Goal: Transaction & Acquisition: Purchase product/service

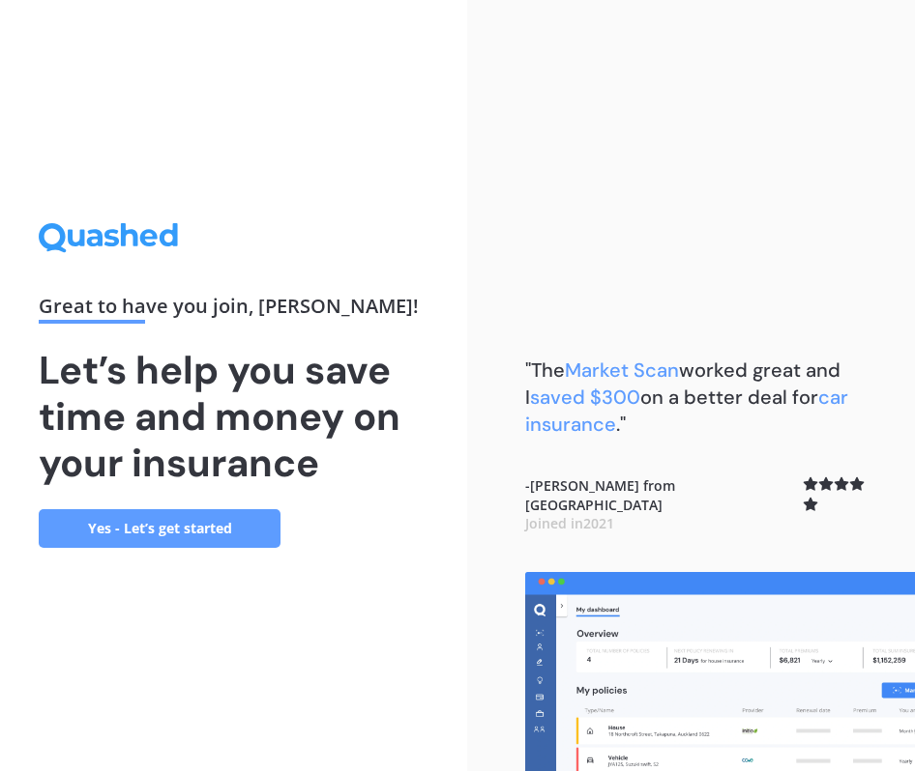
click at [223, 528] on link "Yes - Let’s get started" at bounding box center [160, 528] width 242 height 39
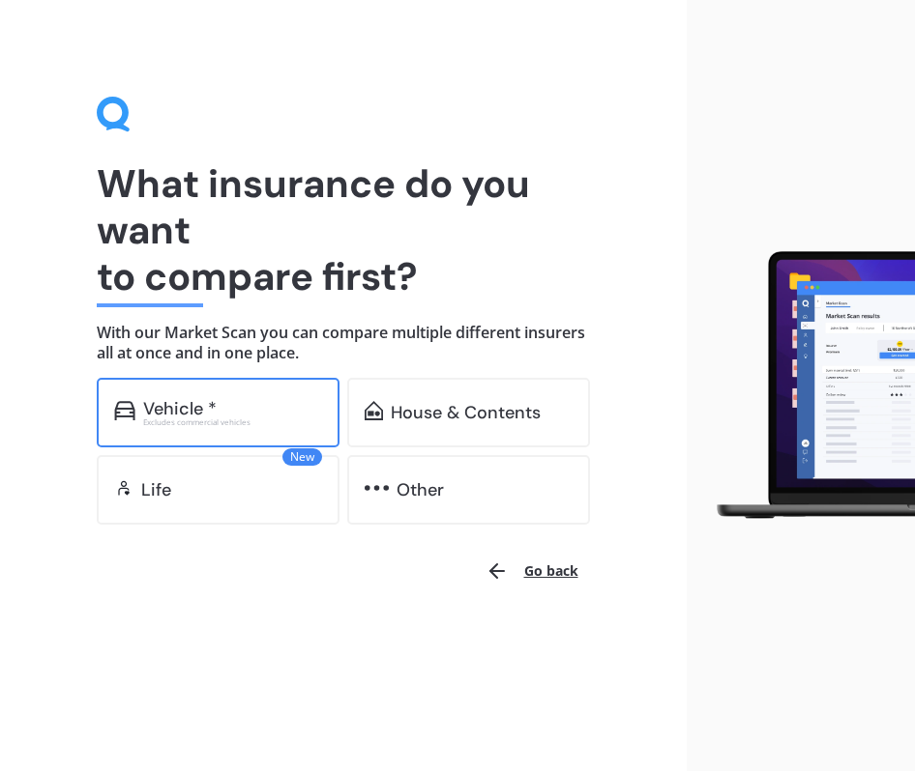
click at [232, 423] on div "Excludes commercial vehicles" at bounding box center [232, 423] width 179 height 8
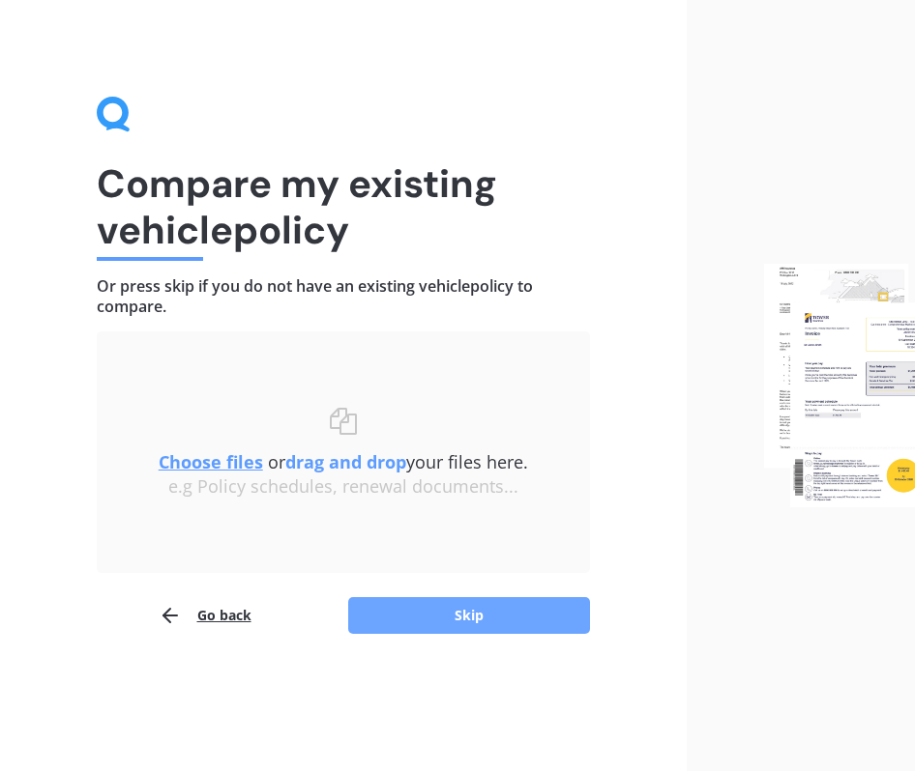
click at [489, 604] on button "Skip" at bounding box center [469, 615] width 242 height 37
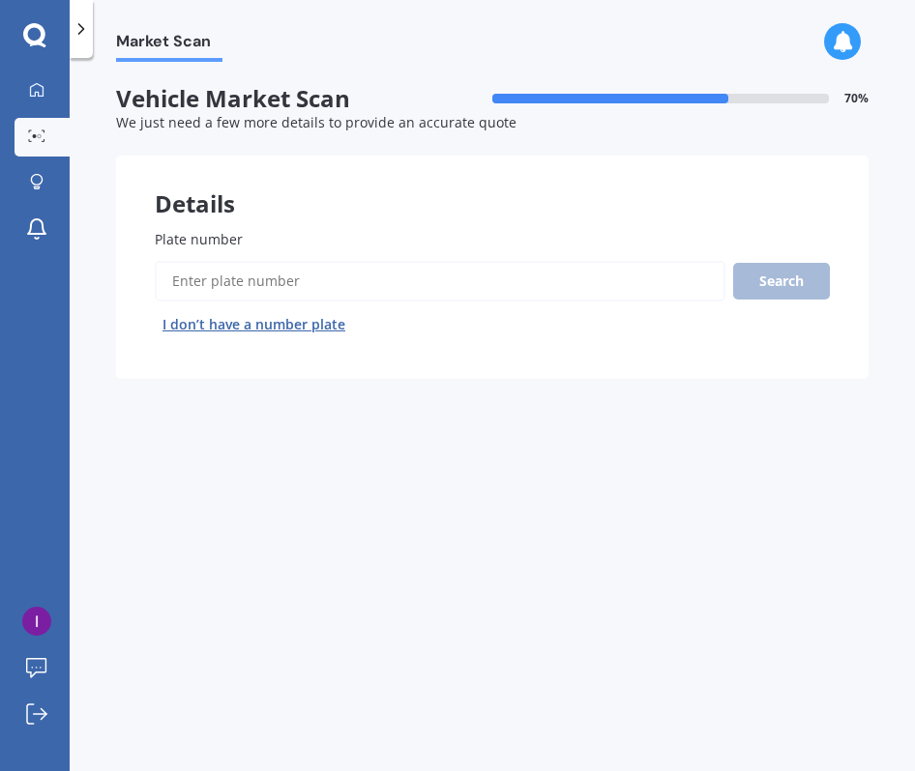
click at [326, 277] on input "Plate number" at bounding box center [440, 281] width 570 height 41
type input "rhc130"
click at [791, 282] on button "Search" at bounding box center [781, 281] width 97 height 37
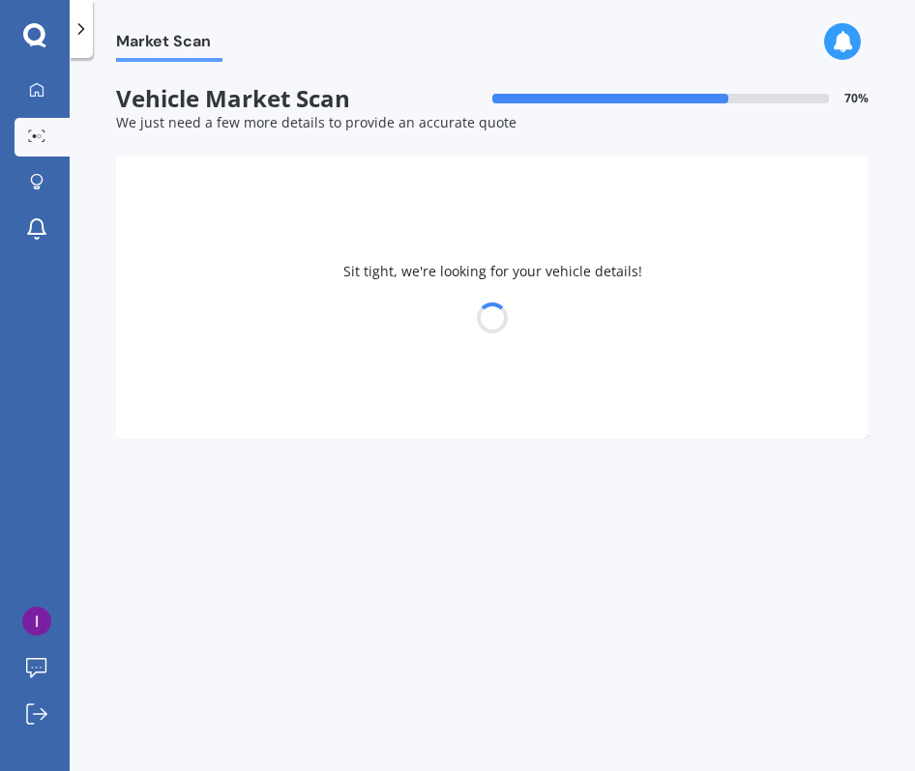
select select "TOYOTA"
select select "LANDCRUISER"
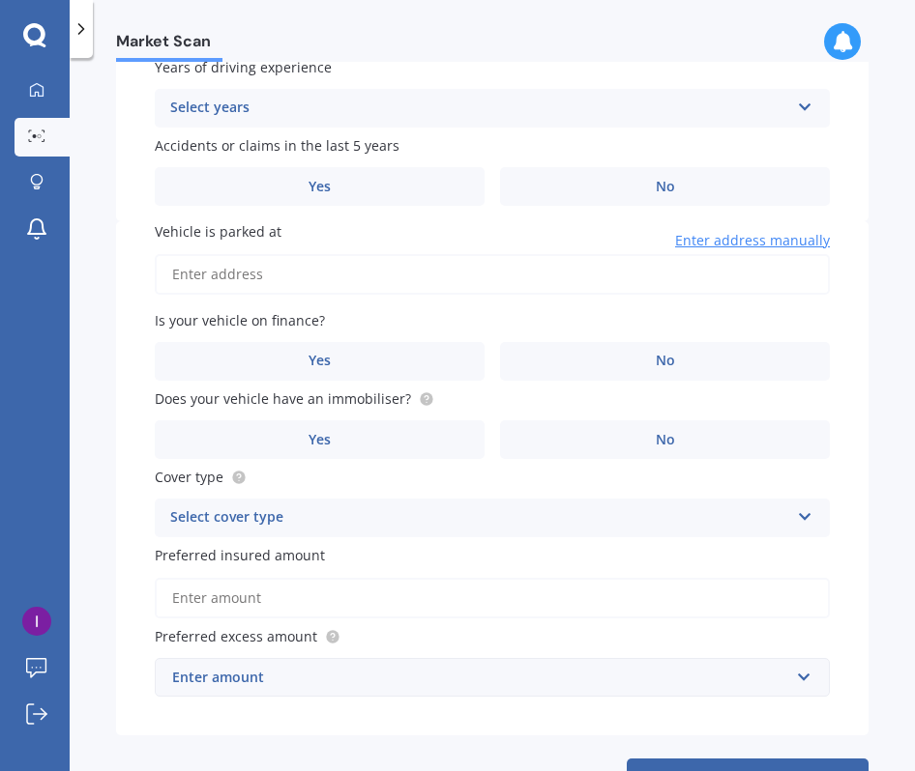
scroll to position [841, 0]
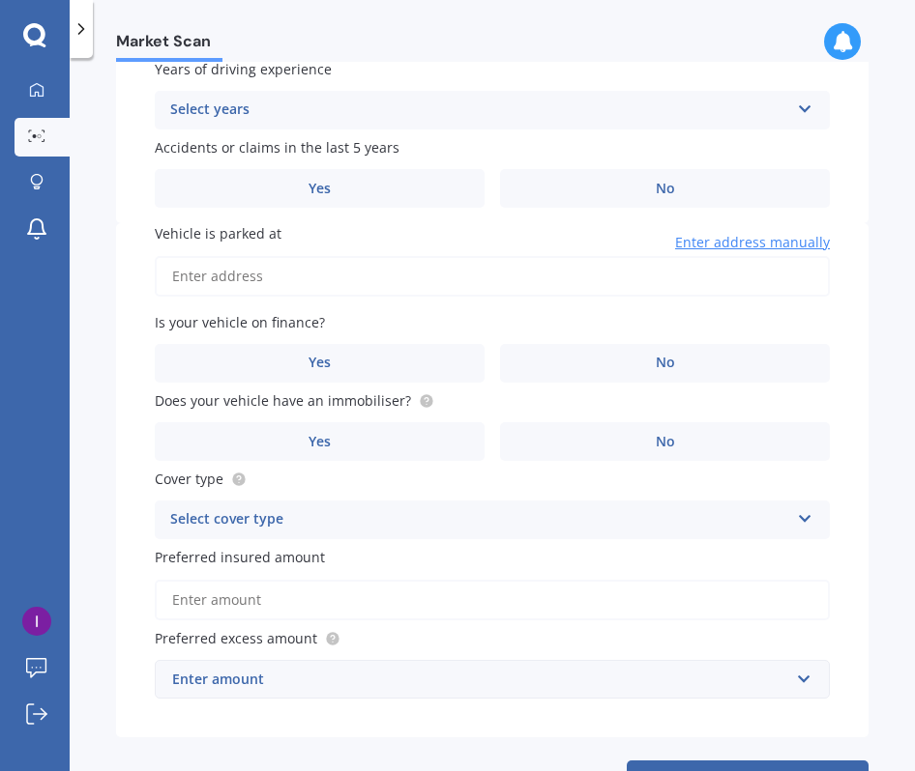
click at [459, 523] on div "Select cover type" at bounding box center [479, 520] width 619 height 23
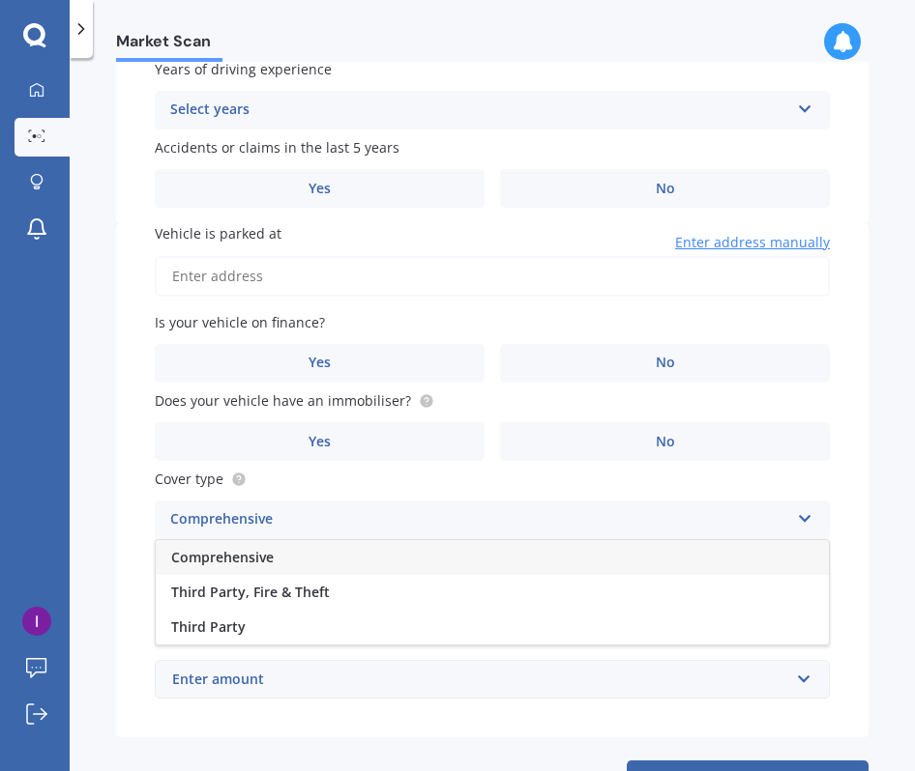
click at [247, 563] on span "Comprehensive" at bounding box center [222, 557] width 102 height 18
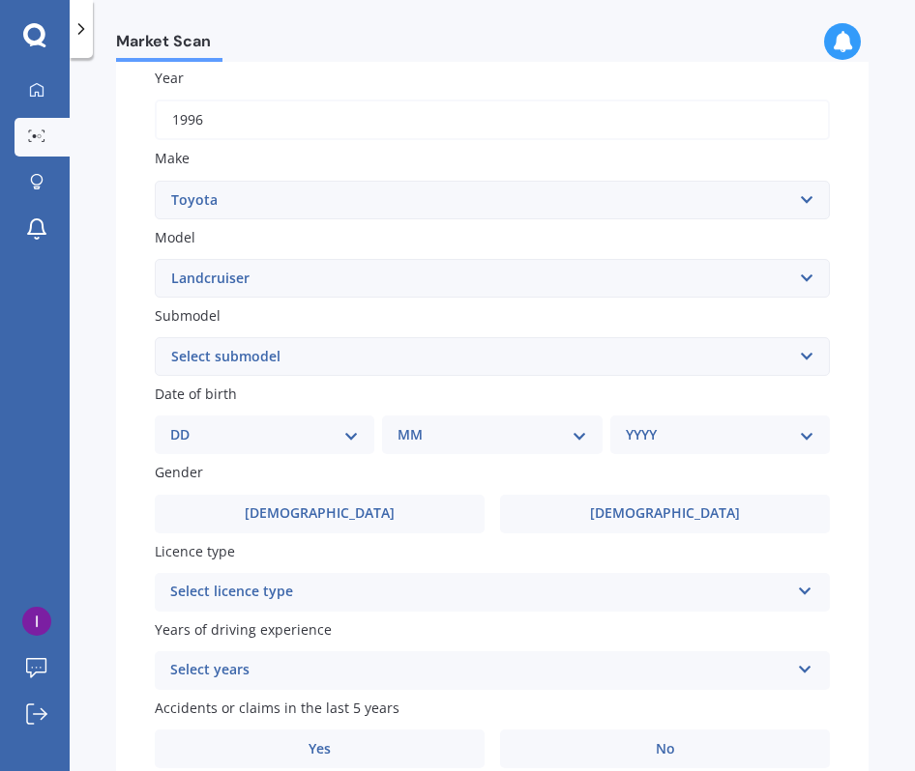
scroll to position [285, 0]
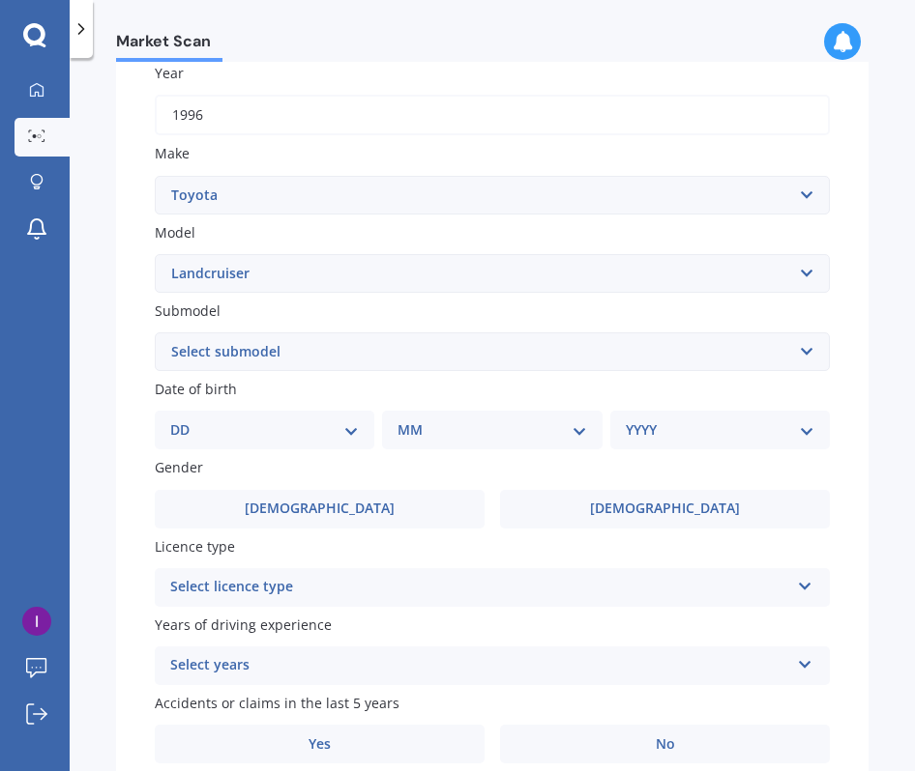
click at [313, 431] on select "DD 01 02 03 04 05 06 07 08 09 10 11 12 13 14 15 16 17 18 19 20 21 22 23 24 25 2…" at bounding box center [264, 430] width 189 height 21
select select "15"
click at [186, 422] on select "DD 01 02 03 04 05 06 07 08 09 10 11 12 13 14 15 16 17 18 19 20 21 22 23 24 25 2…" at bounding box center [264, 430] width 189 height 21
click at [419, 427] on select "MM 01 02 03 04 05 06 07 08 09 10 11 12" at bounding box center [495, 430] width 181 height 21
select select "10"
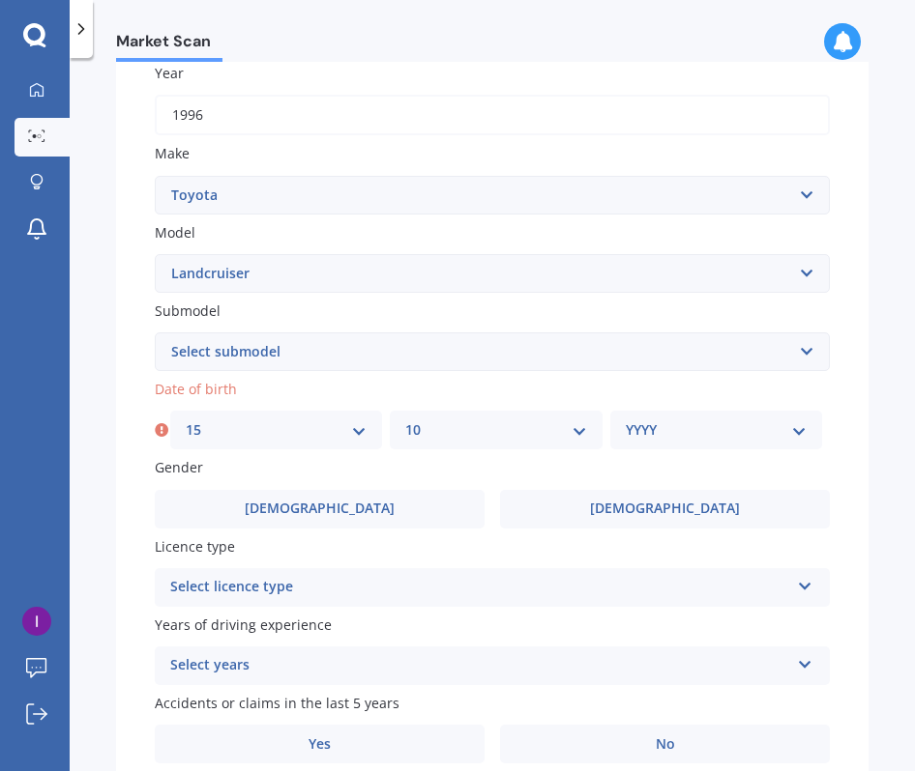
click at [405, 422] on select "MM 01 02 03 04 05 06 07 08 09 10 11 12" at bounding box center [495, 430] width 181 height 21
click at [666, 440] on select "YYYY 2025 2024 2023 2022 2021 2020 2019 2018 2017 2016 2015 2014 2013 2012 2011…" at bounding box center [715, 430] width 181 height 21
select select "2004"
click at [625, 422] on select "YYYY 2025 2024 2023 2022 2021 2020 2019 2018 2017 2016 2015 2014 2013 2012 2011…" at bounding box center [715, 430] width 181 height 21
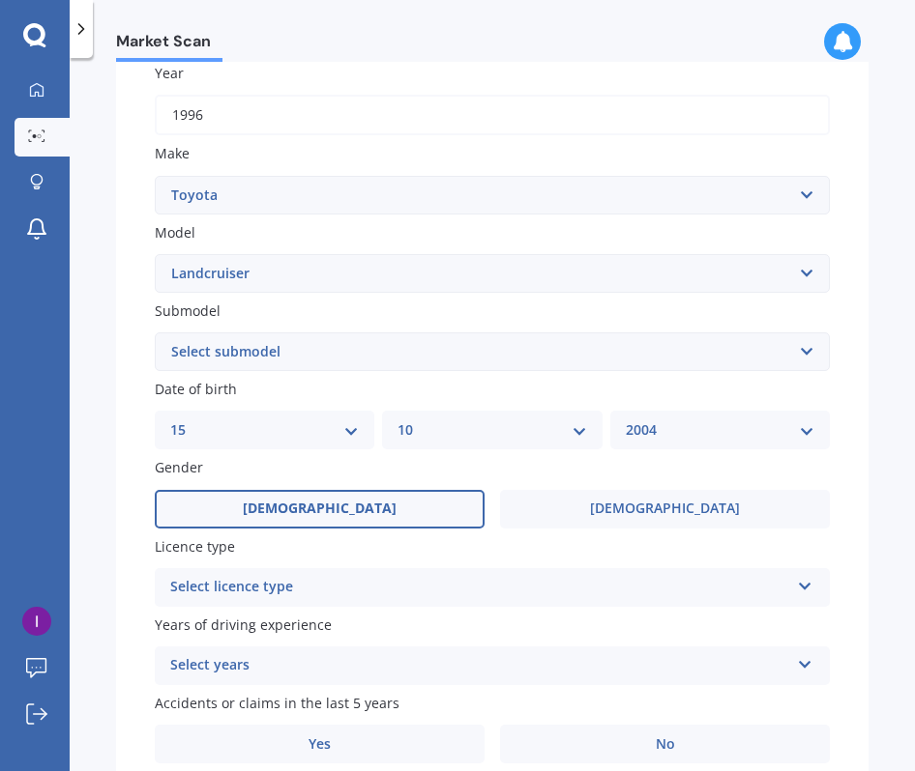
click at [329, 517] on span "[DEMOGRAPHIC_DATA]" at bounding box center [320, 509] width 154 height 16
click at [0, 0] on input "[DEMOGRAPHIC_DATA]" at bounding box center [0, 0] width 0 height 0
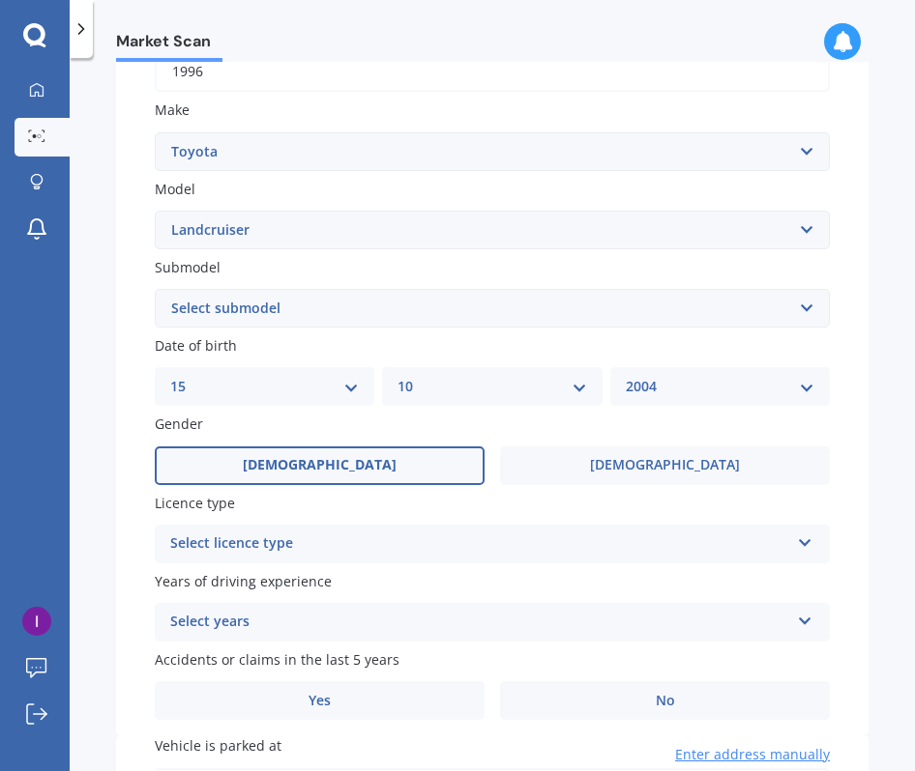
scroll to position [333, 0]
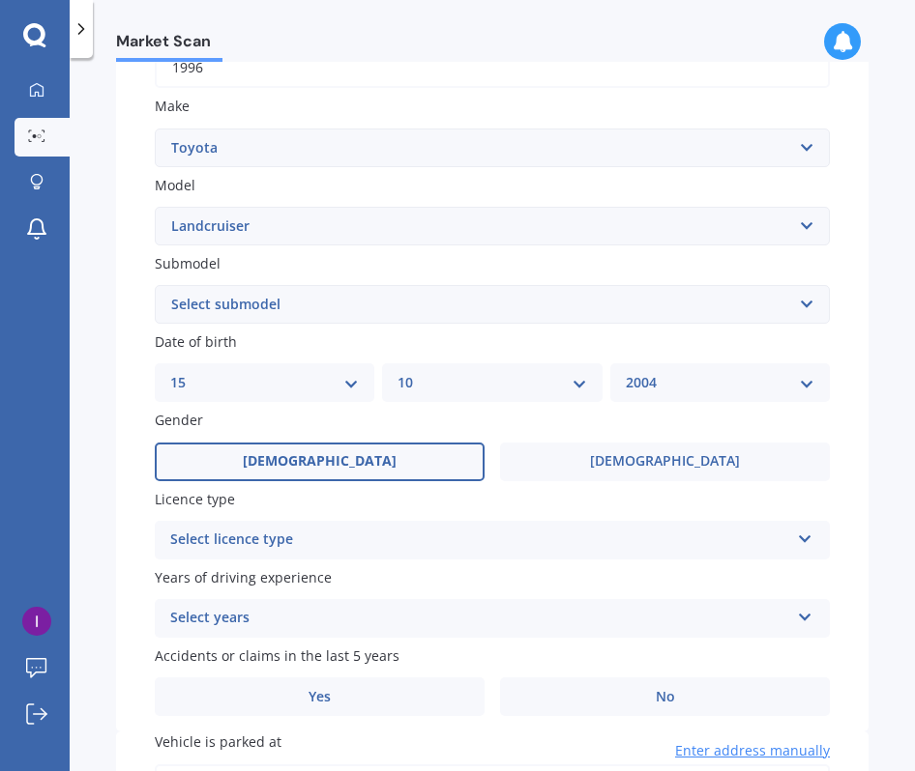
click at [441, 556] on div "Select licence type NZ Full NZ Restricted NZ Learners [GEOGRAPHIC_DATA] [GEOGRA…" at bounding box center [492, 540] width 675 height 39
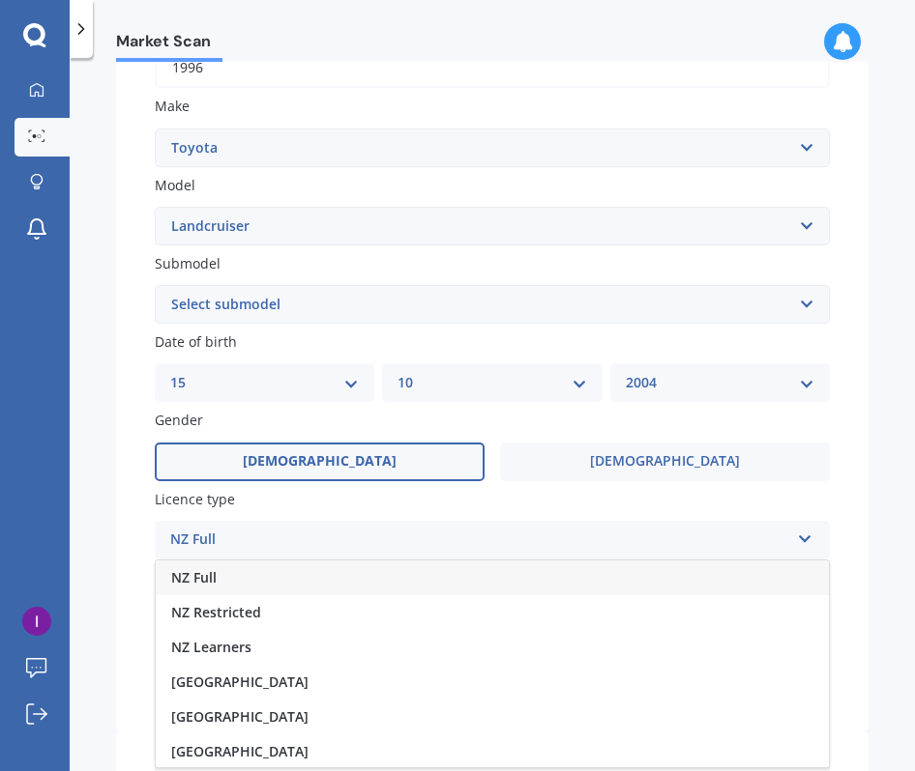
click at [283, 567] on div "NZ Full" at bounding box center [492, 578] width 673 height 35
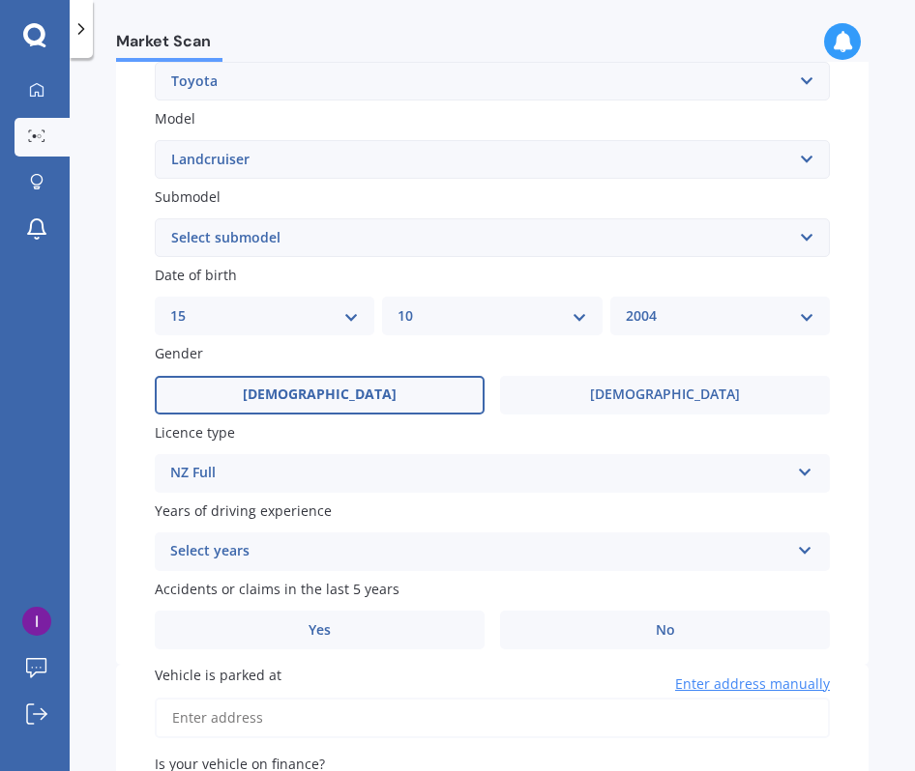
scroll to position [414, 0]
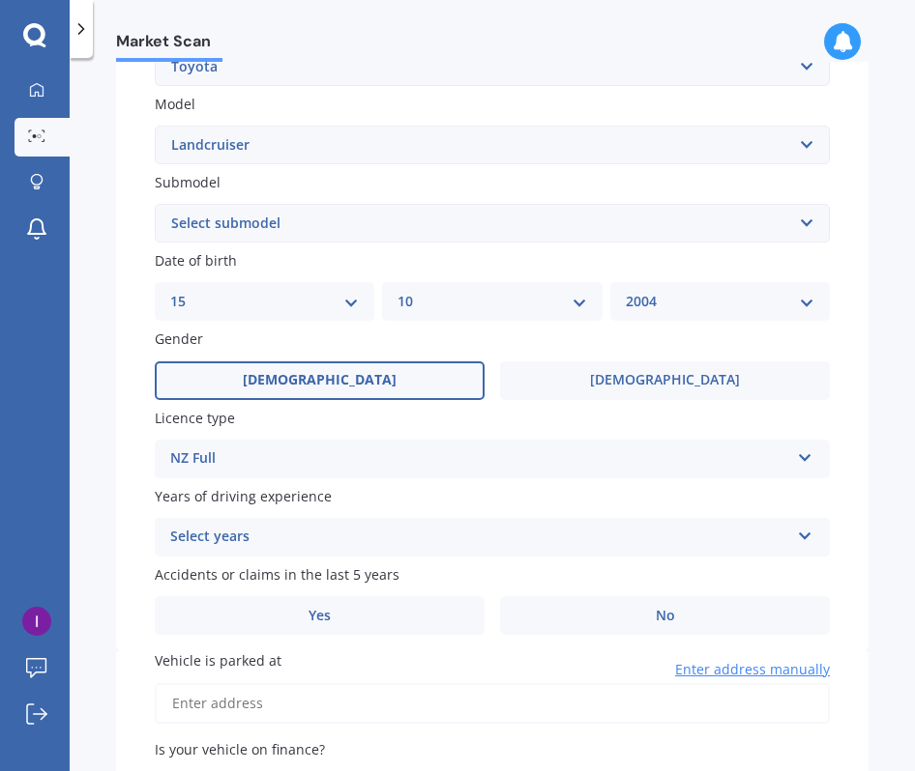
click at [295, 540] on div "Select years" at bounding box center [479, 537] width 619 height 23
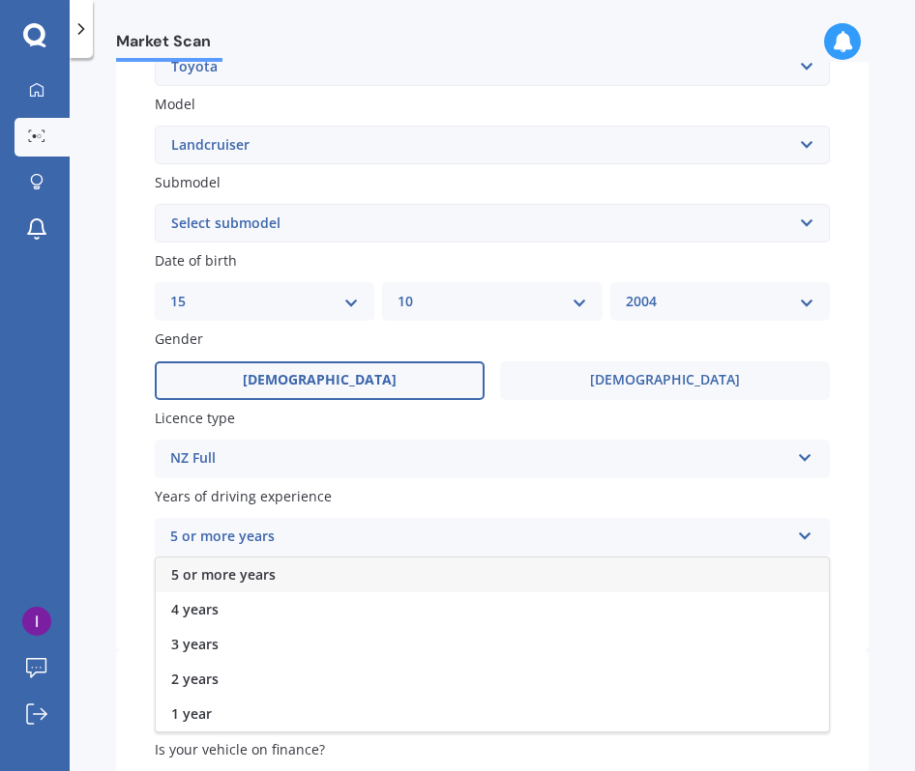
click at [240, 580] on span "5 or more years" at bounding box center [223, 575] width 104 height 18
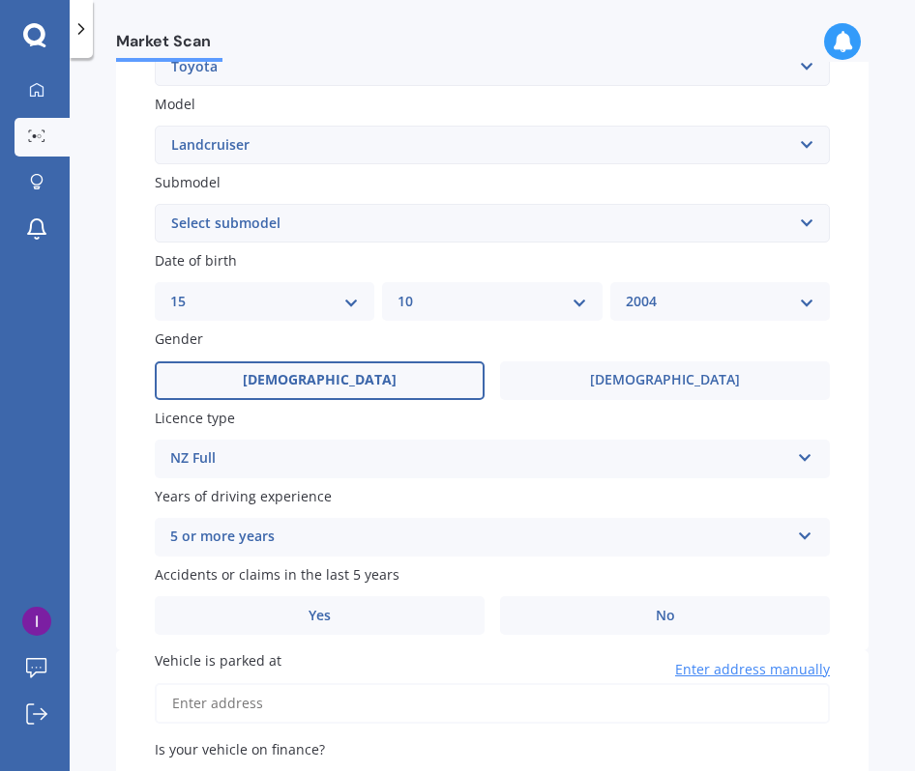
scroll to position [451, 0]
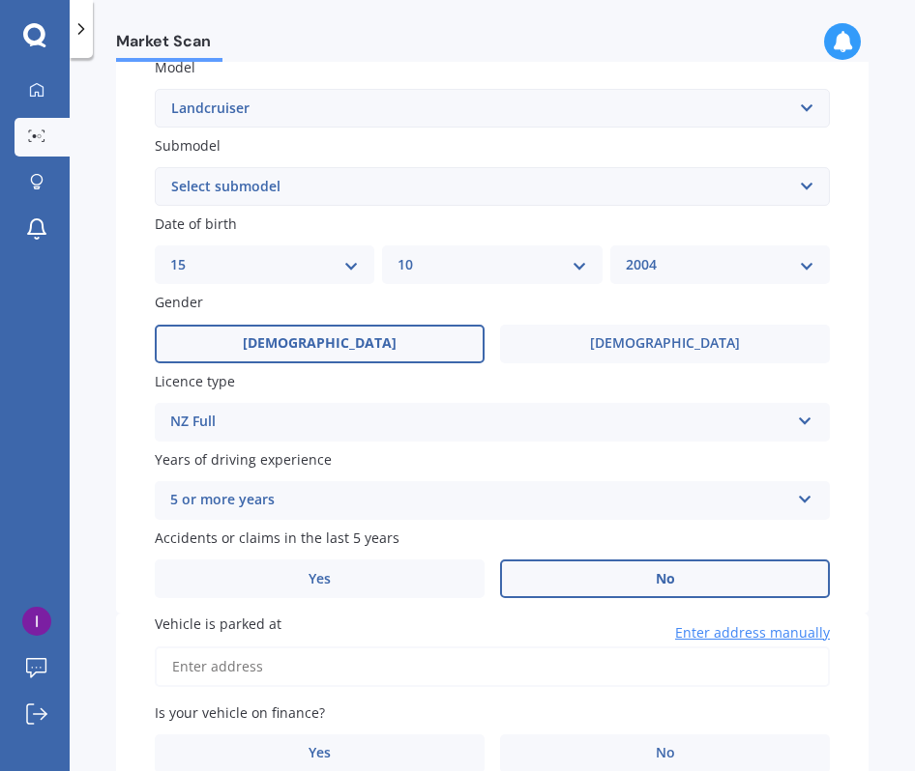
click at [644, 591] on label "No" at bounding box center [665, 579] width 330 height 39
click at [0, 0] on input "No" at bounding box center [0, 0] width 0 height 0
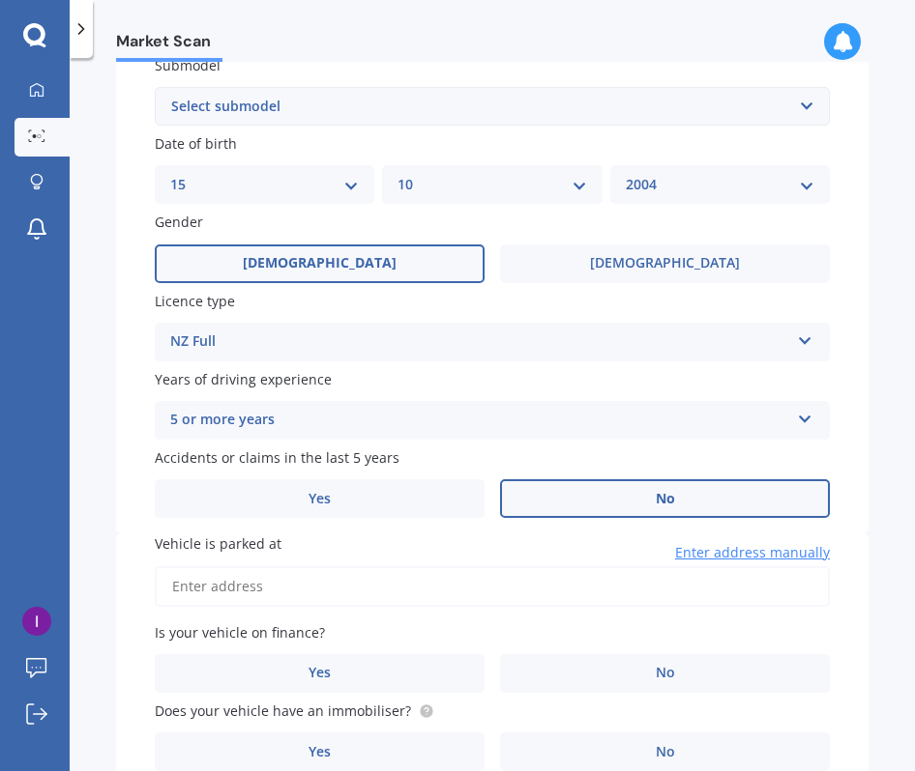
scroll to position [545, 0]
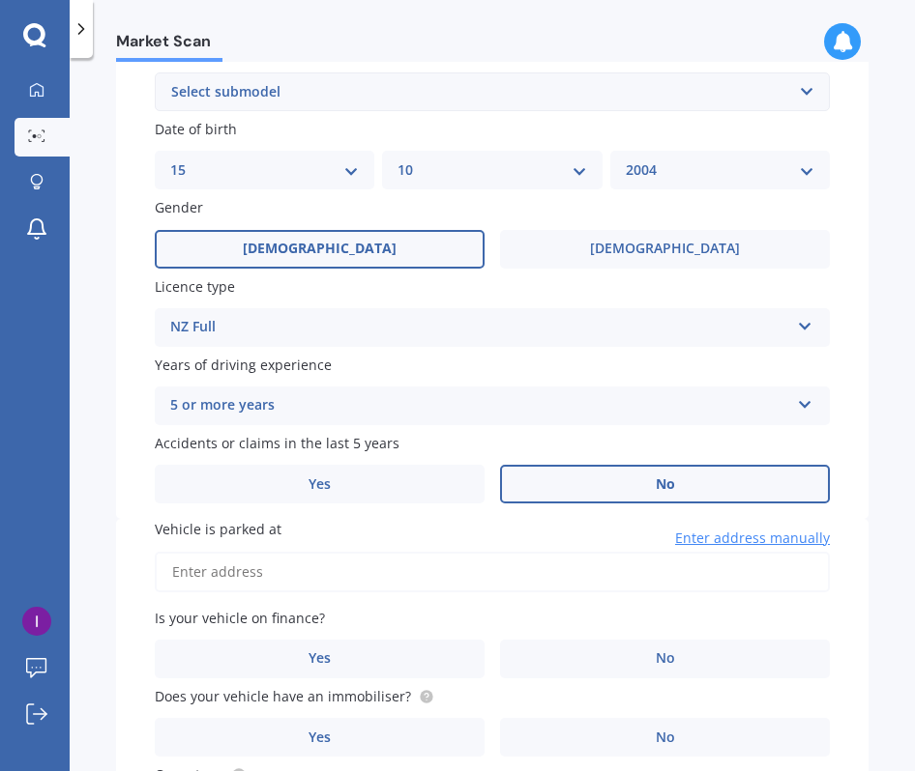
click at [513, 571] on input "Vehicle is parked at" at bounding box center [492, 572] width 675 height 41
type input "[STREET_ADDRESS][PERSON_NAME]"
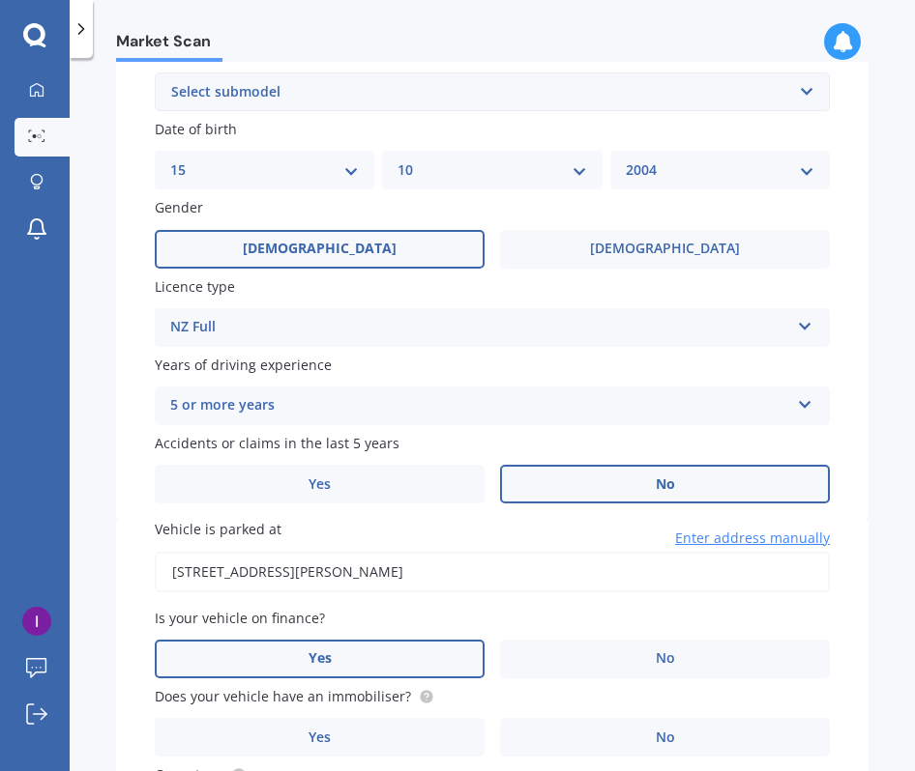
scroll to position [629, 0]
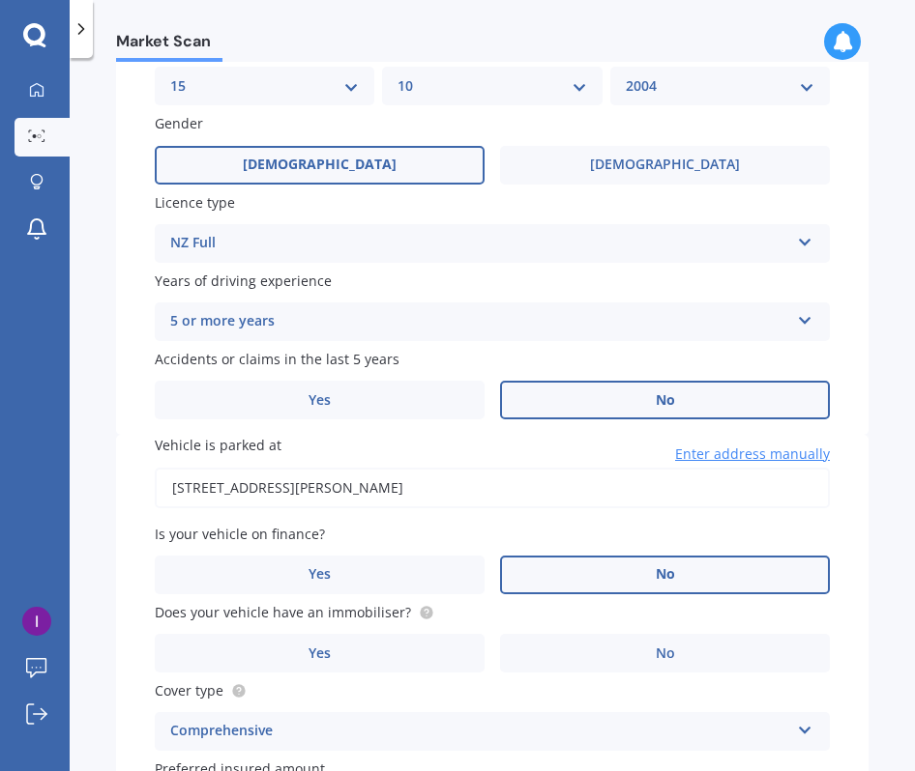
click at [615, 574] on label "No" at bounding box center [665, 575] width 330 height 39
click at [0, 0] on input "No" at bounding box center [0, 0] width 0 height 0
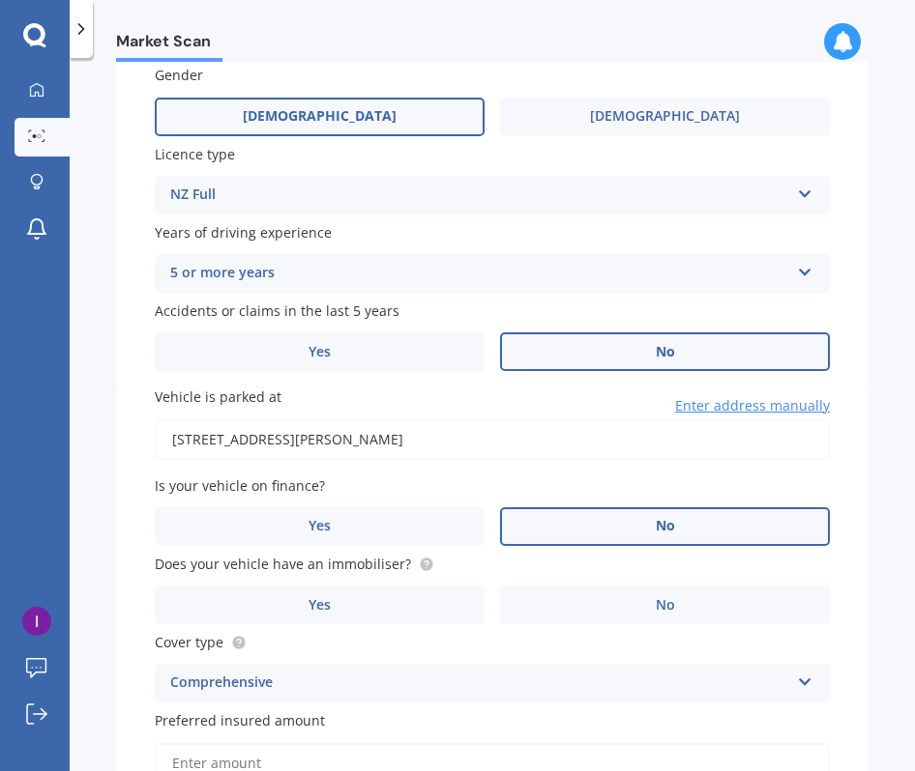
scroll to position [685, 0]
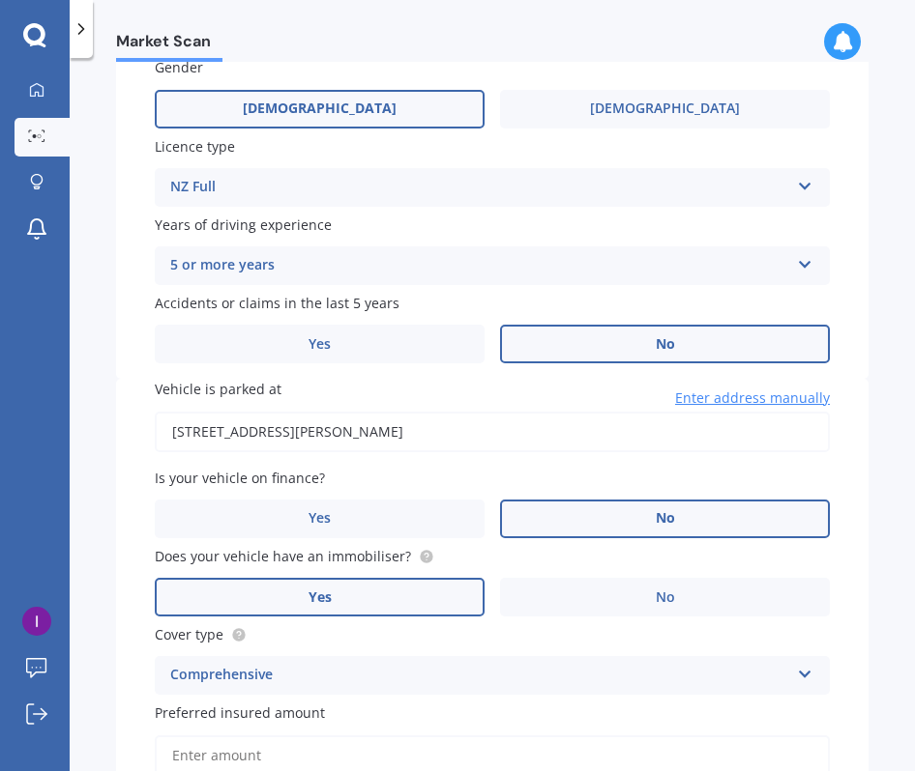
click at [442, 598] on label "Yes" at bounding box center [320, 597] width 330 height 39
click at [0, 0] on input "Yes" at bounding box center [0, 0] width 0 height 0
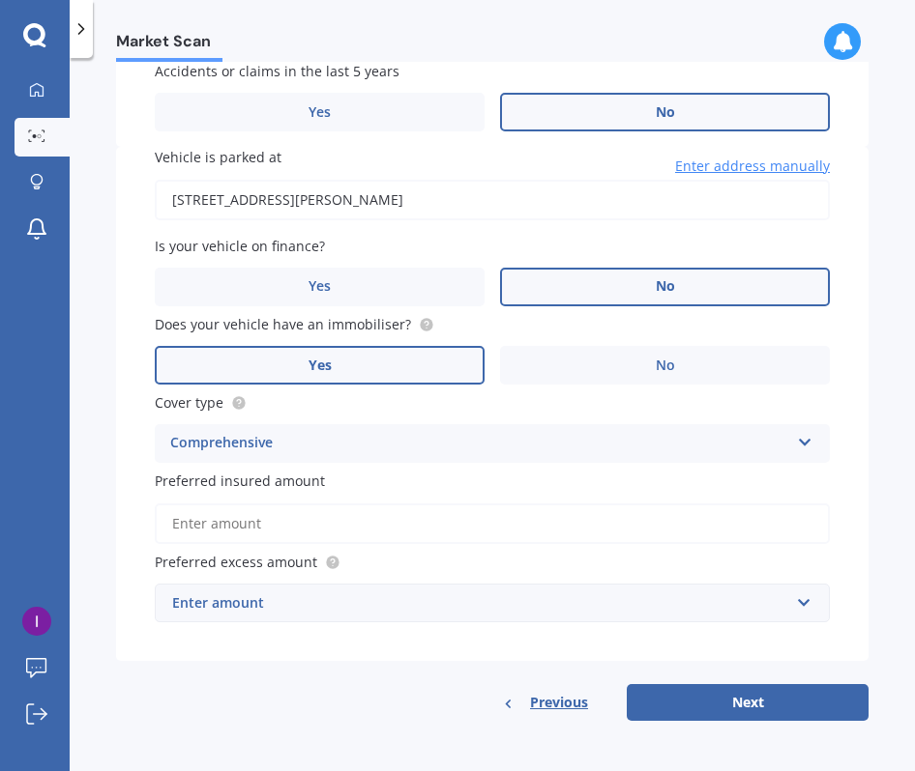
scroll to position [919, 0]
click at [403, 536] on input "Preferred insured amount" at bounding box center [492, 524] width 675 height 41
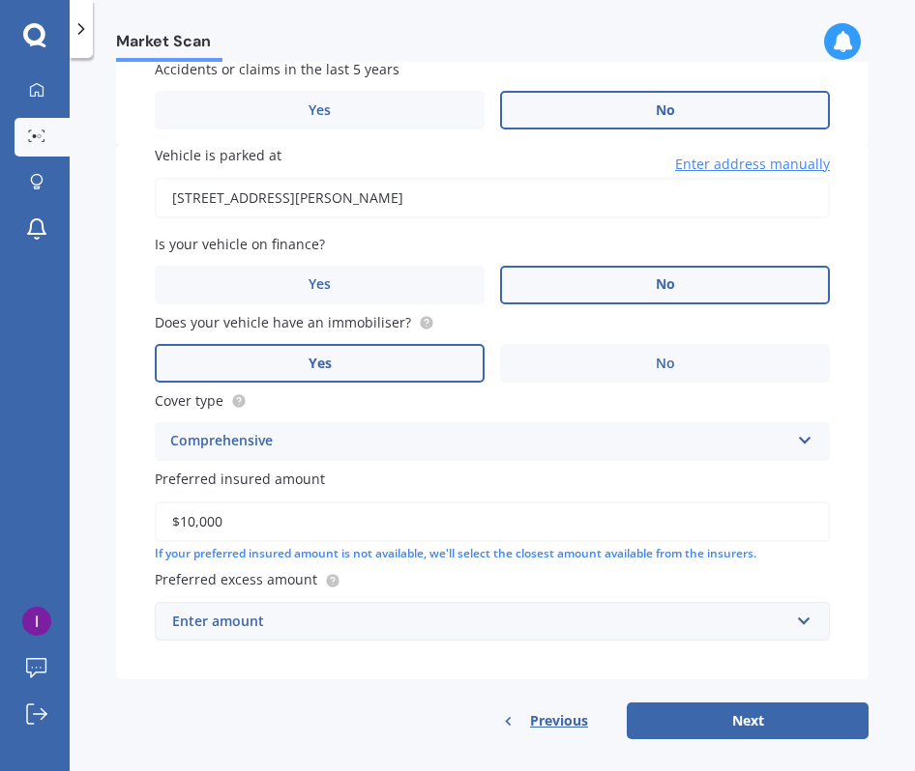
scroll to position [945, 0]
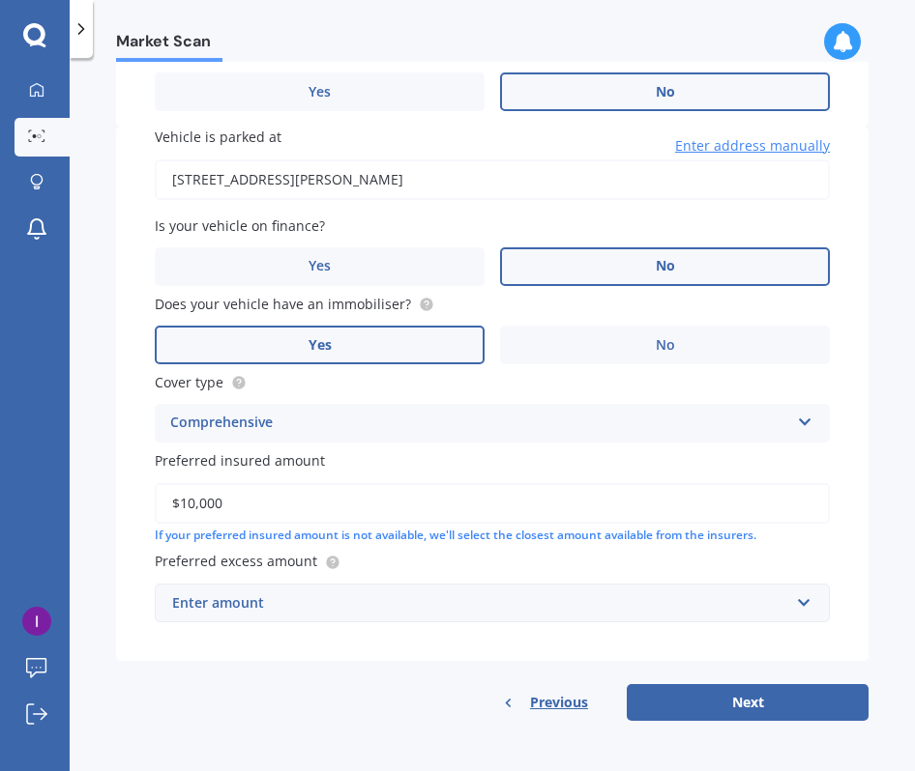
type input "$10,000"
click at [396, 597] on div "Enter amount" at bounding box center [480, 603] width 617 height 21
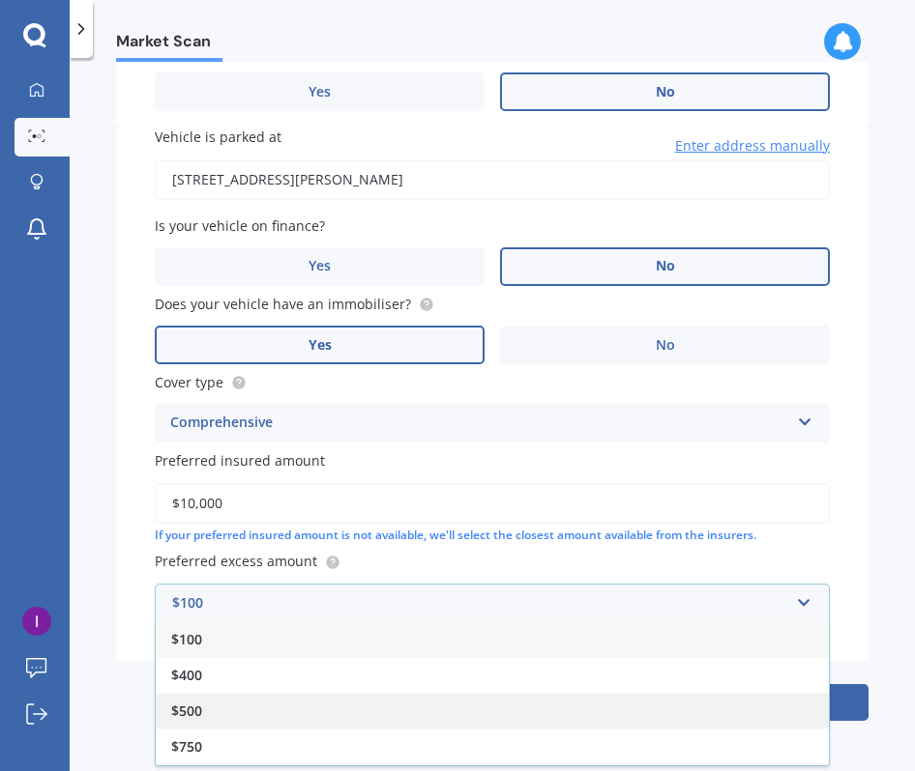
click at [211, 710] on div "$500" at bounding box center [492, 711] width 673 height 36
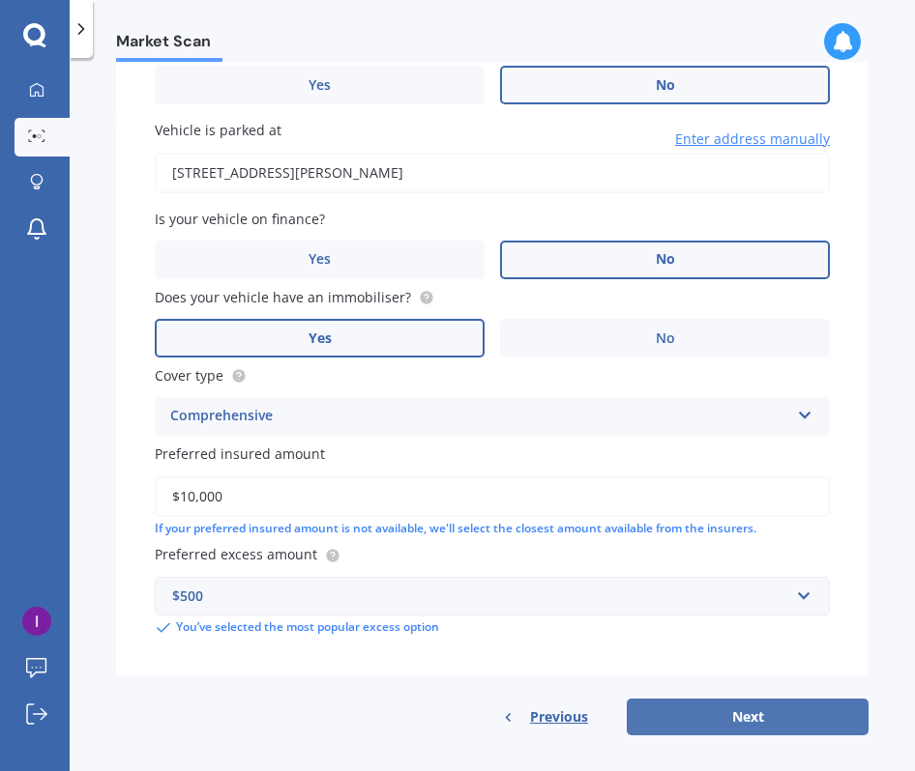
click at [706, 724] on button "Next" at bounding box center [747, 717] width 242 height 37
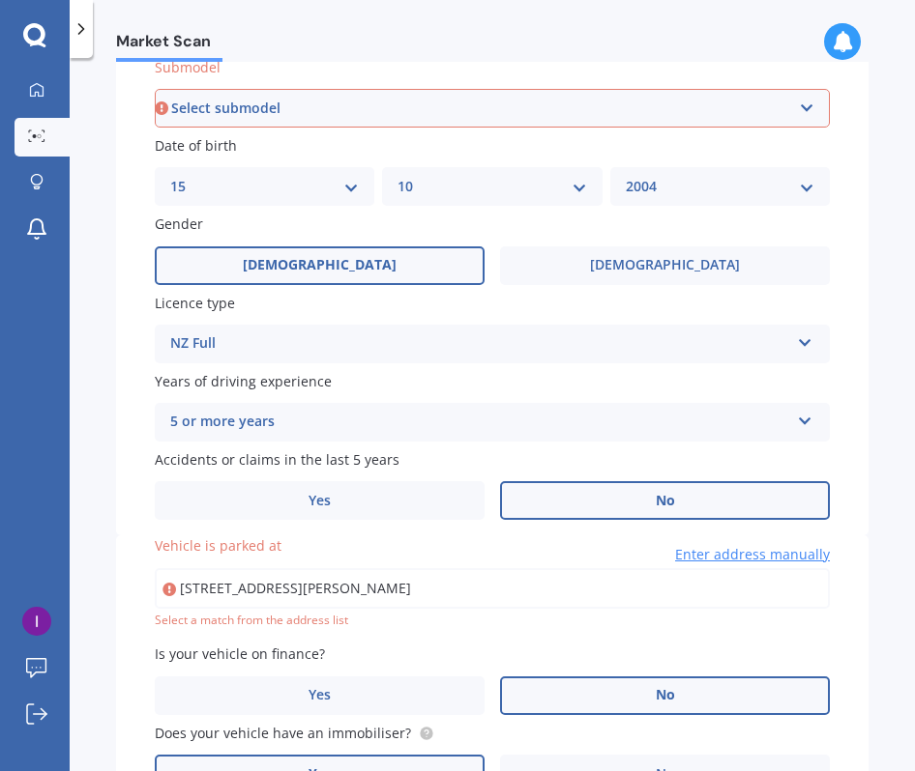
scroll to position [526, 0]
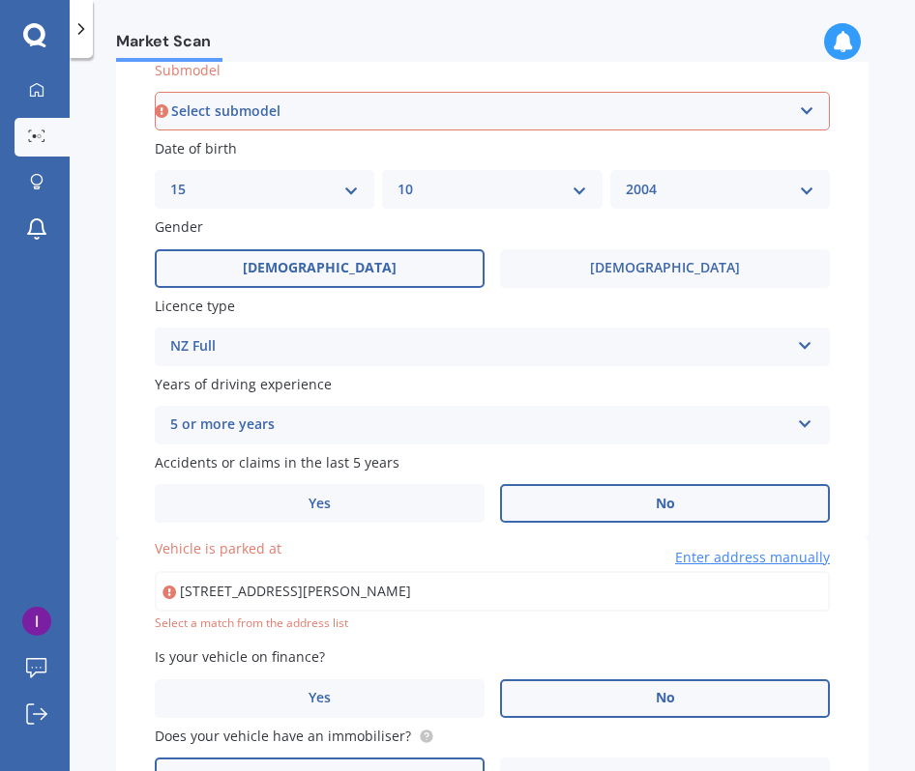
click at [558, 589] on input "[STREET_ADDRESS][PERSON_NAME]" at bounding box center [492, 591] width 675 height 41
click at [352, 601] on input "[STREET_ADDRESS][PERSON_NAME]" at bounding box center [492, 591] width 675 height 41
type input "[STREET_ADDRESS][PERSON_NAME]"
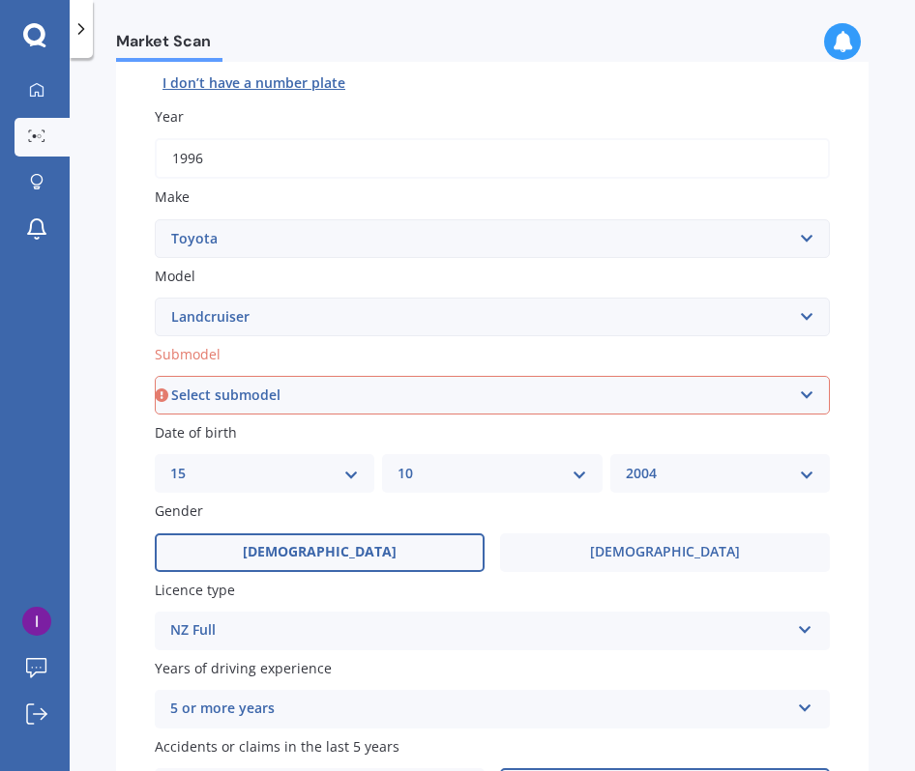
scroll to position [240, 0]
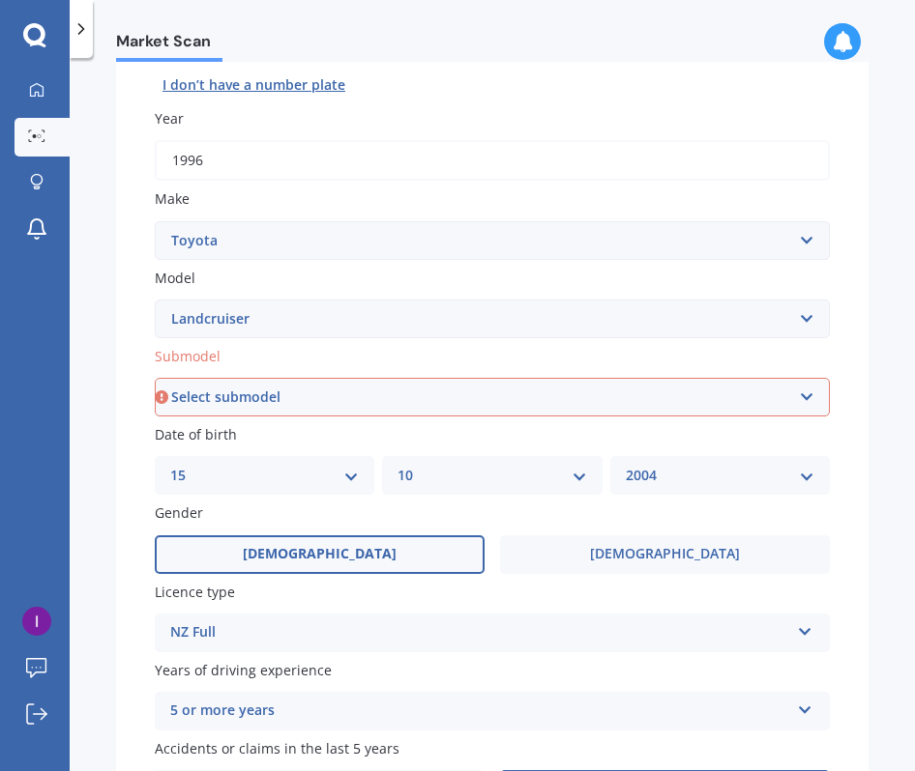
click at [494, 393] on select "Select submodel (All other) 4WD SWB Hard Top Diesel Diesel 4.2 4WD Diesel 4.5 4…" at bounding box center [492, 397] width 675 height 39
click at [155, 380] on select "Select submodel (All other) 4WD SWB Hard Top Diesel Diesel 4.2 4WD Diesel 4.5 4…" at bounding box center [492, 397] width 675 height 39
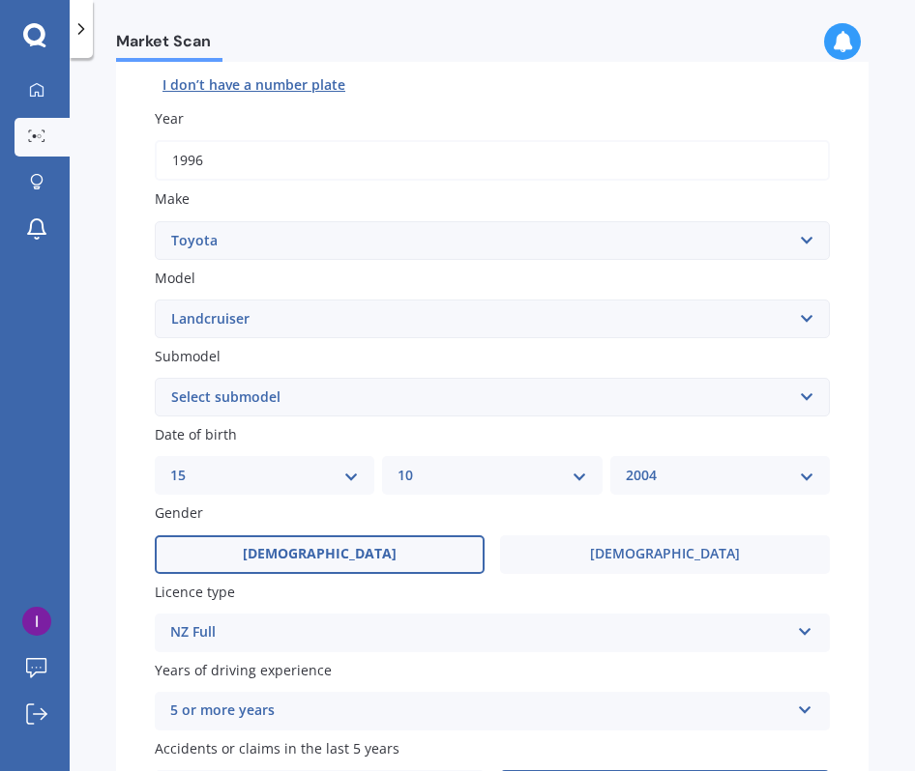
click at [274, 406] on select "Select submodel (All other) 4WD SWB Hard Top Diesel Diesel 4.2 4WD Diesel 4.5 4…" at bounding box center [492, 397] width 675 height 39
select select "[PERSON_NAME] 3.0 RV"
click at [155, 380] on select "Select submodel (All other) 4WD SWB Hard Top Diesel Diesel 4.2 4WD Diesel 4.5 4…" at bounding box center [492, 397] width 675 height 39
click at [263, 388] on select "Select submodel (All other) 4WD SWB Hard Top Diesel Diesel 4.2 4WD Diesel 4.5 4…" at bounding box center [492, 397] width 675 height 39
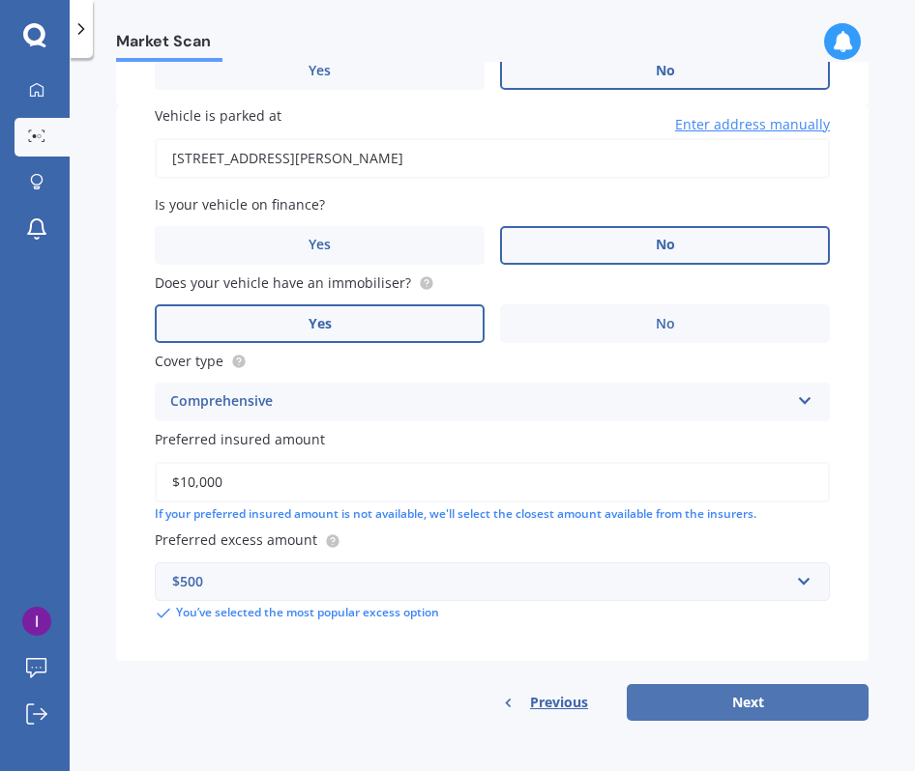
click at [686, 690] on button "Next" at bounding box center [747, 702] width 242 height 37
select select "15"
select select "10"
select select "2004"
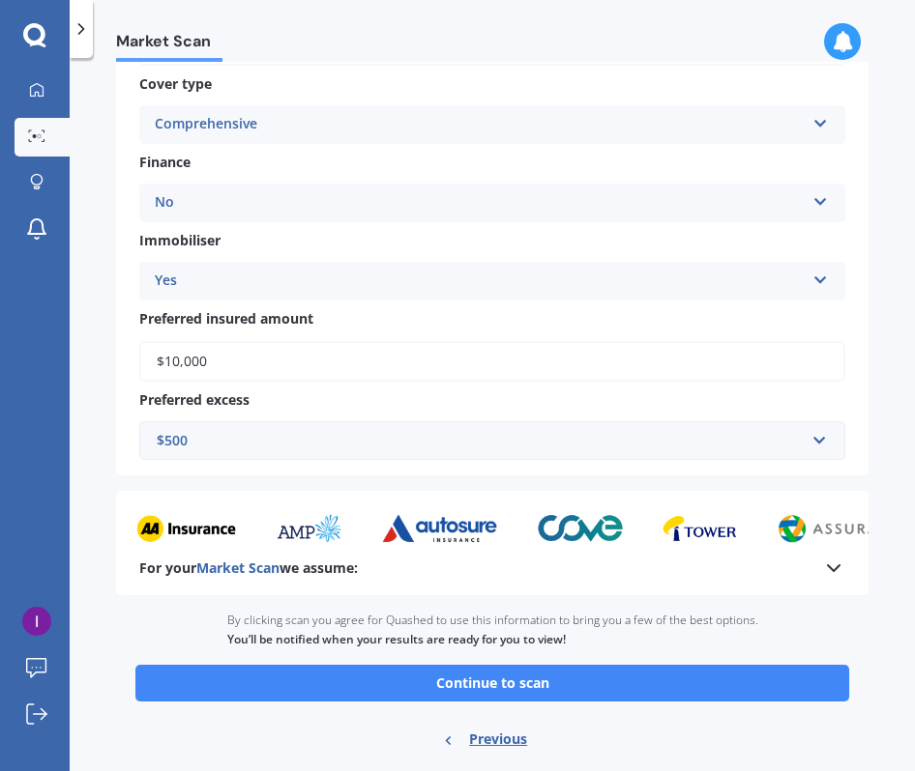
scroll to position [713, 0]
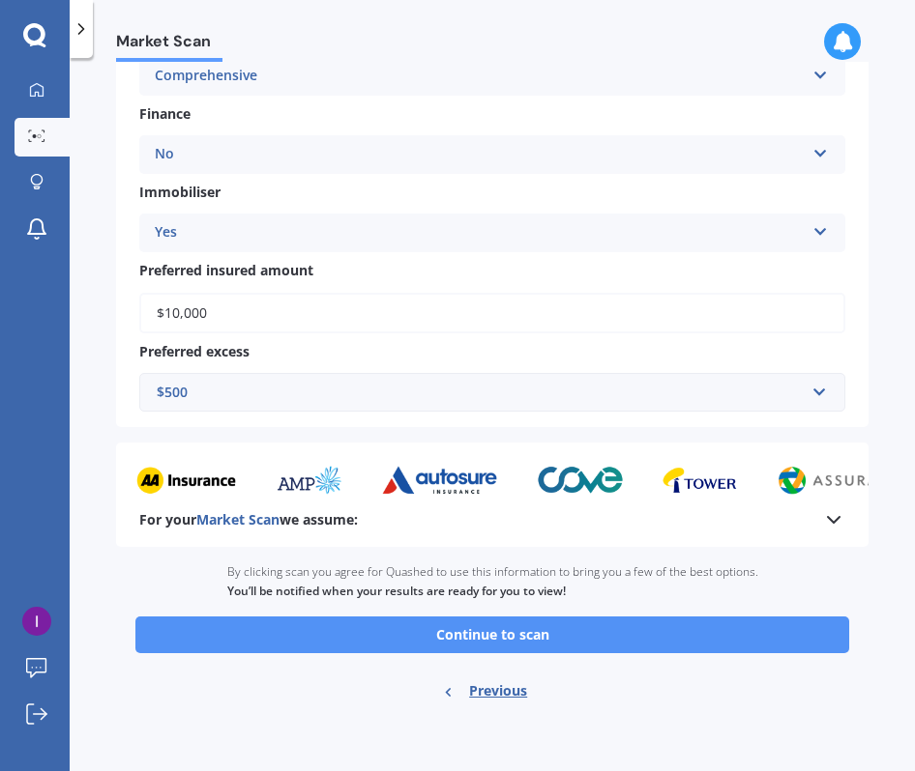
click at [505, 627] on button "Continue to scan" at bounding box center [491, 635] width 713 height 37
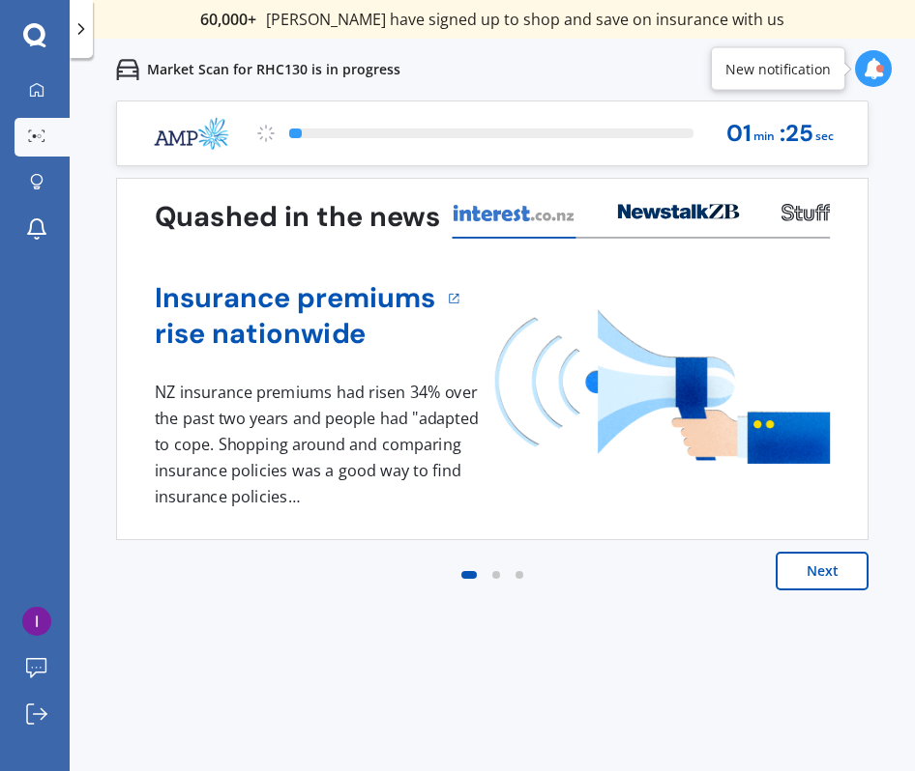
click at [829, 571] on button "Next" at bounding box center [821, 571] width 93 height 39
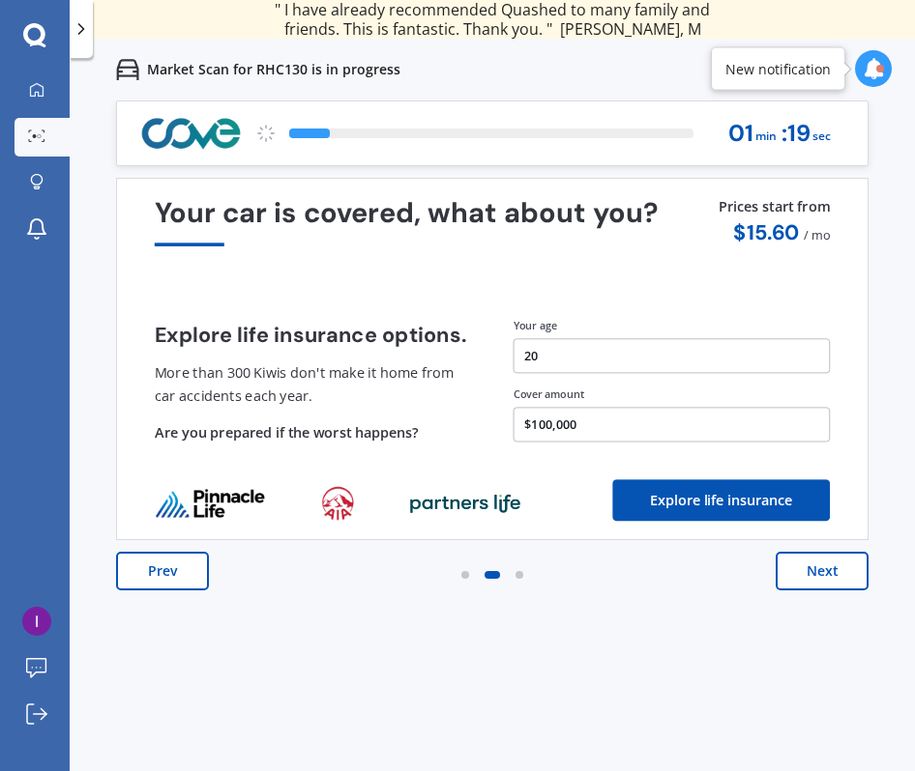
click at [832, 571] on button "Next" at bounding box center [821, 571] width 93 height 39
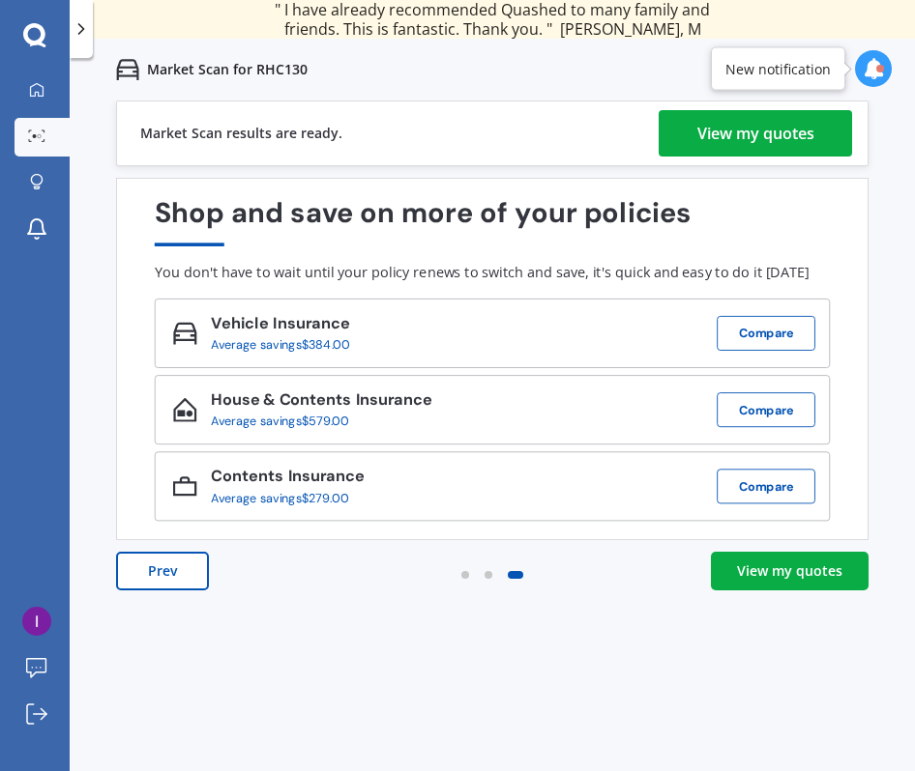
click at [761, 121] on div "View my quotes" at bounding box center [755, 133] width 117 height 46
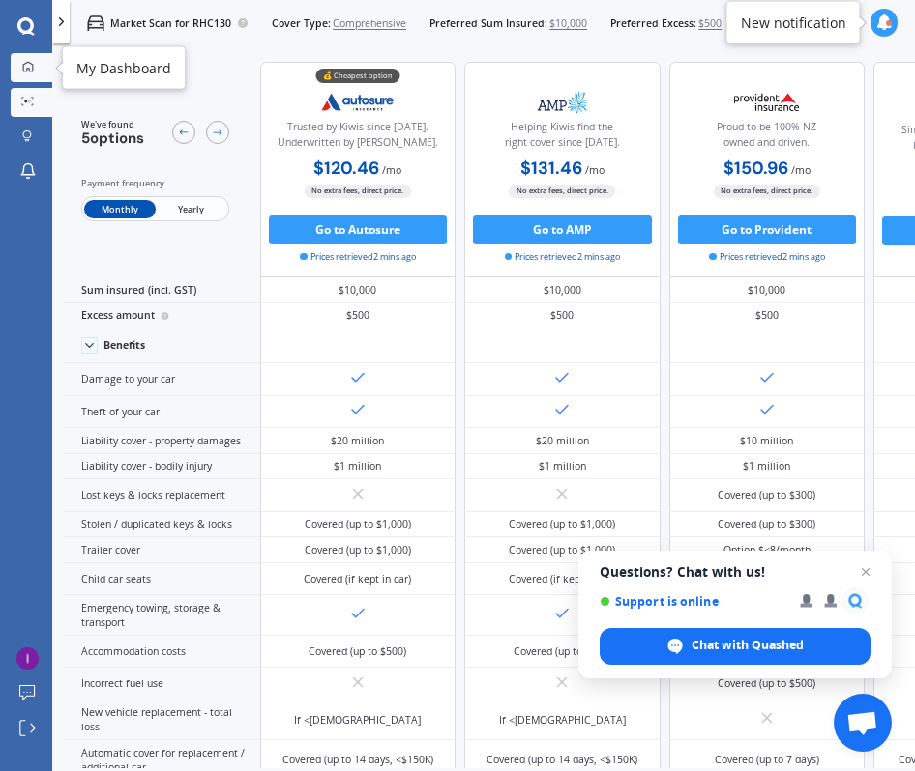
click at [22, 70] on icon at bounding box center [27, 67] width 11 height 11
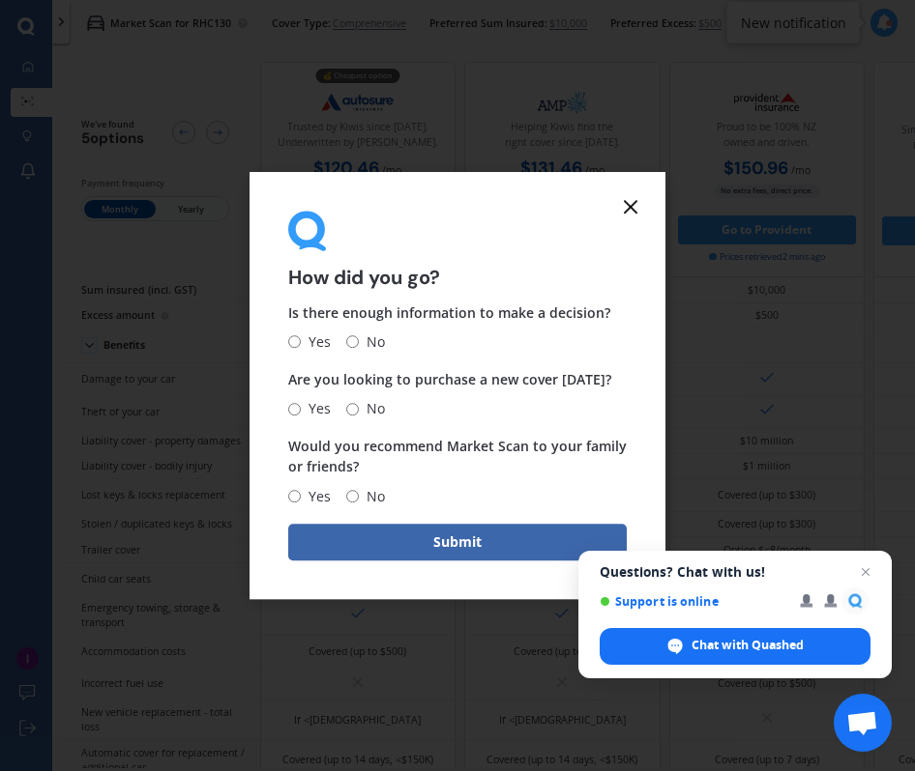
click at [629, 193] on form "How did you go? Is there enough information to make a decision? Yes No Are you …" at bounding box center [457, 385] width 416 height 427
click at [629, 205] on line at bounding box center [631, 207] width 12 height 12
